Goal: Check status: Check status

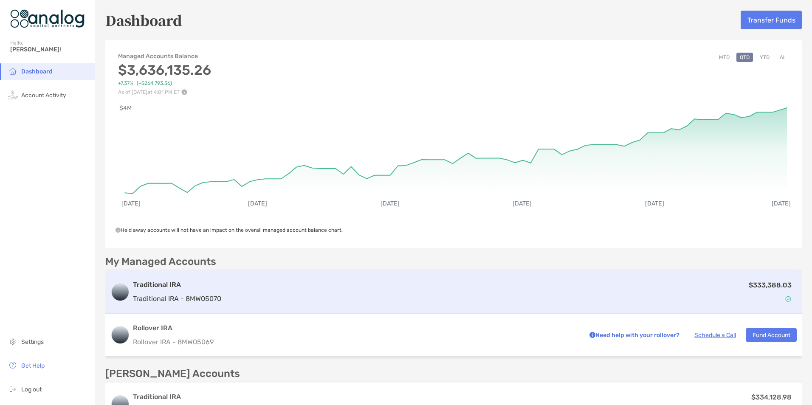
click at [377, 299] on div "$333,388.03" at bounding box center [511, 292] width 572 height 25
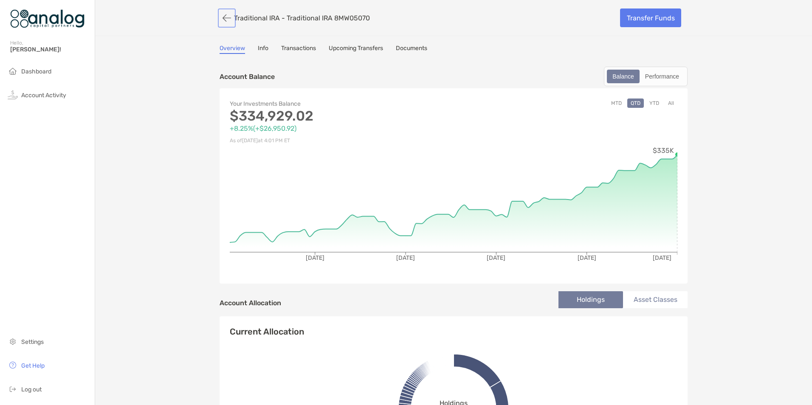
click at [223, 22] on button "button" at bounding box center [227, 18] width 14 height 16
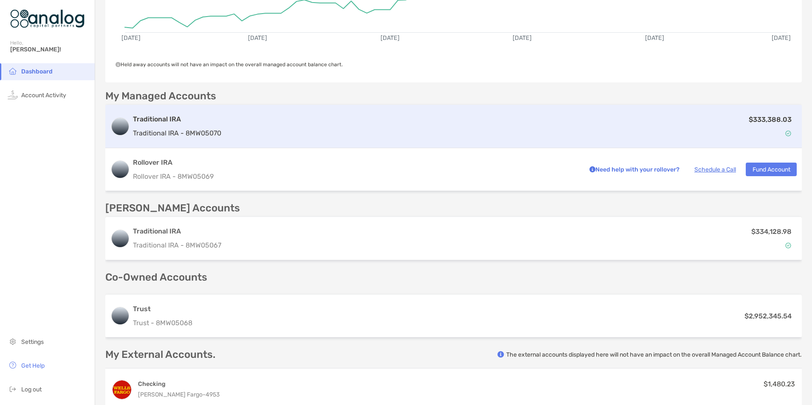
scroll to position [170, 0]
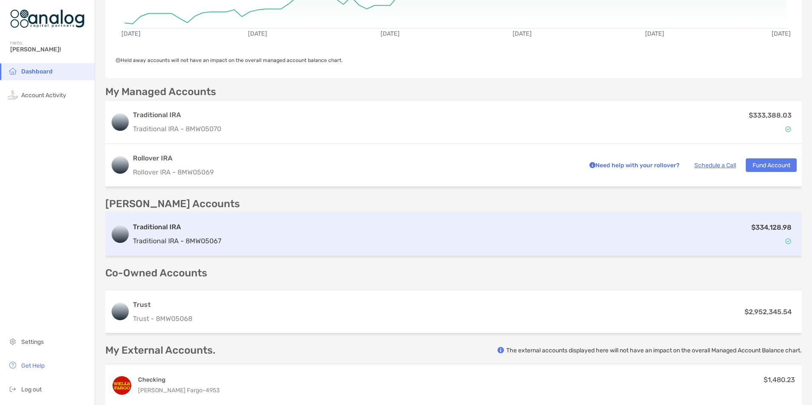
click at [394, 247] on div "Traditional IRA Traditional IRA - 8MW05067 $334,128.98" at bounding box center [453, 234] width 696 height 43
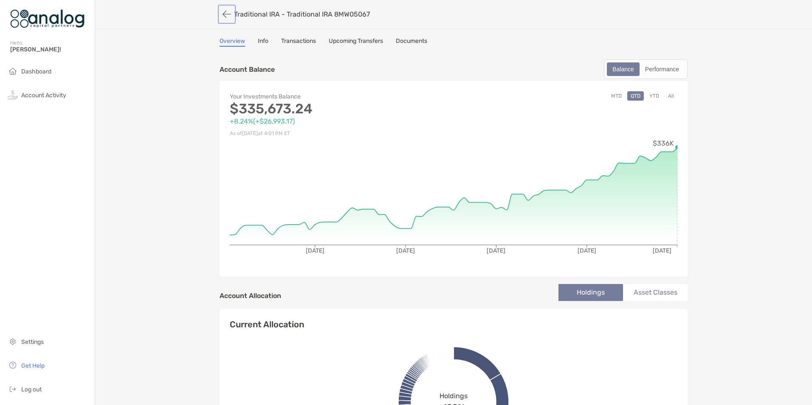
click at [223, 14] on button "button" at bounding box center [227, 14] width 14 height 16
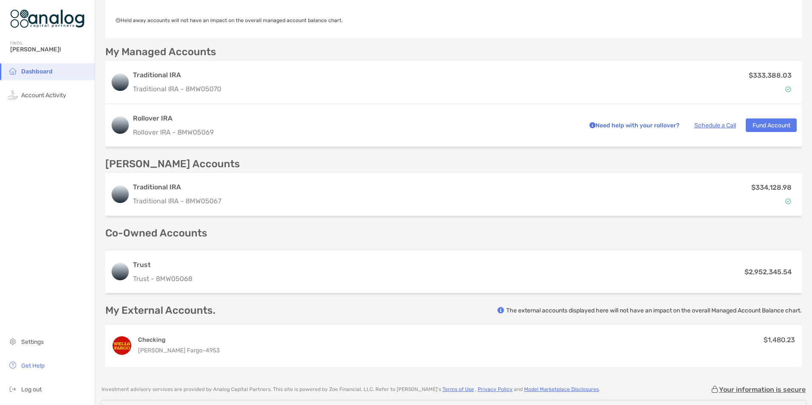
scroll to position [212, 0]
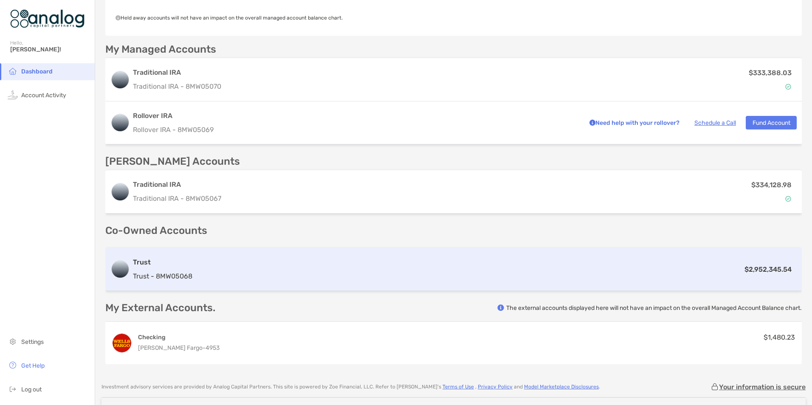
click at [461, 265] on div "$2,952,345.54" at bounding box center [496, 269] width 601 height 11
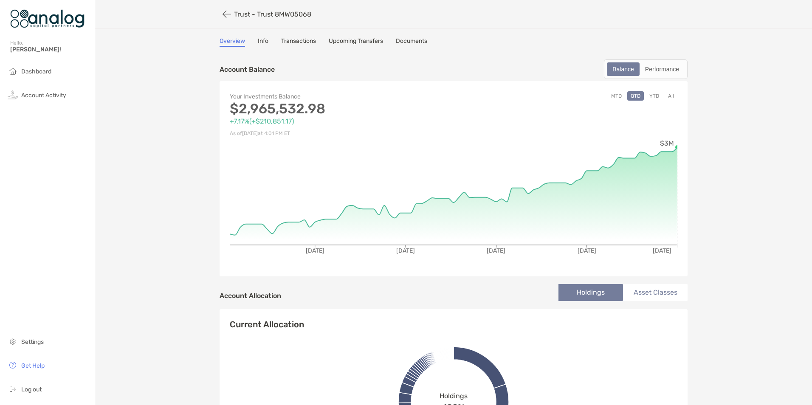
click at [296, 43] on link "Transactions" at bounding box center [298, 41] width 35 height 9
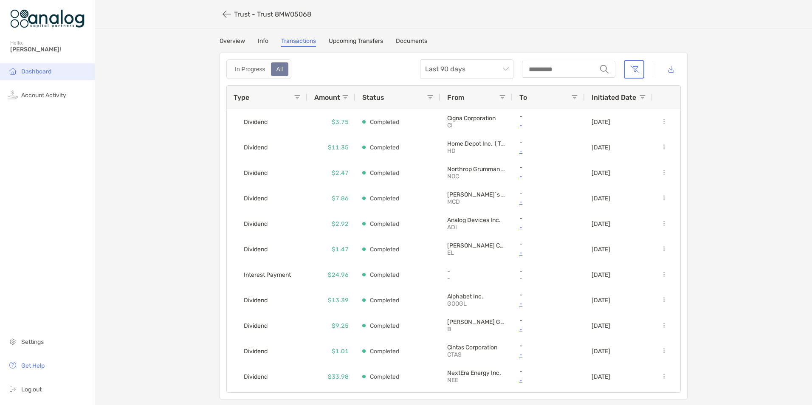
click at [40, 70] on span "Dashboard" at bounding box center [36, 71] width 30 height 7
